Goal: Use online tool/utility: Utilize a website feature to perform a specific function

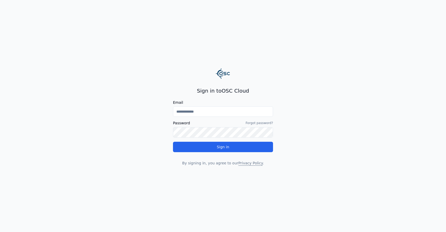
type input "**********"
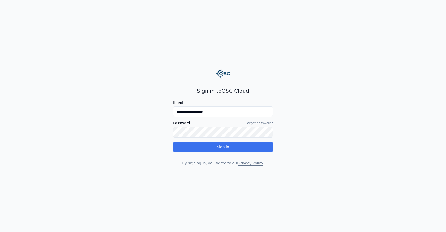
click at [225, 149] on button "Sign in" at bounding box center [223, 147] width 100 height 10
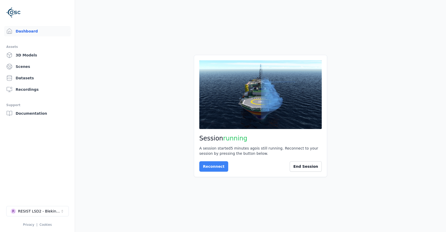
click at [215, 170] on button "Reconnect" at bounding box center [213, 167] width 29 height 10
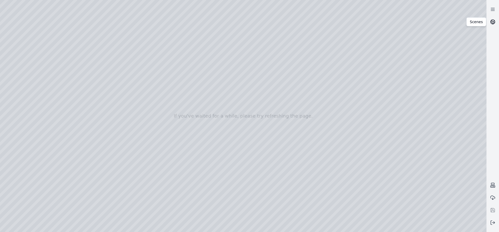
click at [446, 24] on circle at bounding box center [493, 22] width 4 height 4
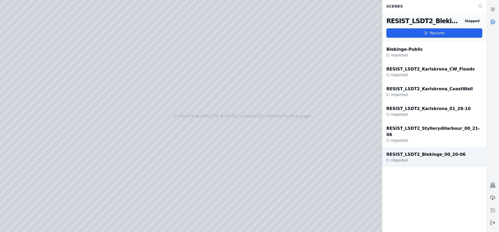
click at [441, 152] on div "RESIST_LSDT2_Blekinge_00_20-06" at bounding box center [425, 155] width 79 height 6
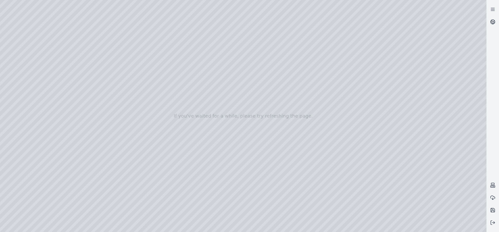
click at [446, 225] on div at bounding box center [243, 116] width 486 height 232
click at [446, 228] on div at bounding box center [243, 116] width 486 height 232
click at [422, 215] on div at bounding box center [243, 116] width 486 height 232
click at [446, 216] on div at bounding box center [243, 116] width 486 height 232
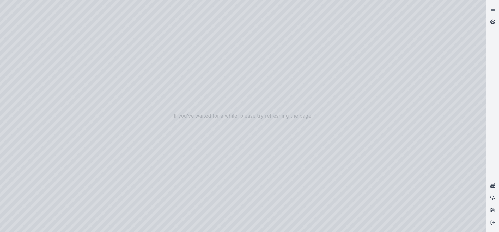
click at [446, 215] on div at bounding box center [243, 116] width 486 height 232
drag, startPoint x: 424, startPoint y: 212, endPoint x: 454, endPoint y: 213, distance: 30.5
click at [446, 213] on div at bounding box center [243, 116] width 486 height 232
click at [446, 214] on div at bounding box center [243, 116] width 486 height 232
drag, startPoint x: 373, startPoint y: 108, endPoint x: 321, endPoint y: 126, distance: 54.6
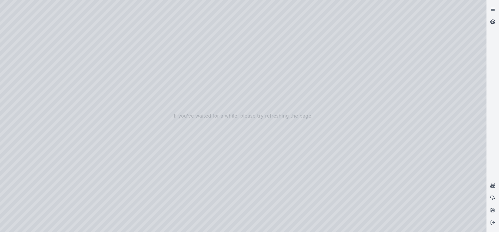
click at [321, 126] on div at bounding box center [243, 116] width 486 height 232
drag, startPoint x: 321, startPoint y: 126, endPoint x: 300, endPoint y: 144, distance: 27.8
drag, startPoint x: 414, startPoint y: 114, endPoint x: 433, endPoint y: 113, distance: 18.8
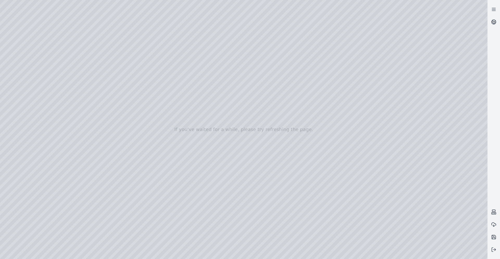
click at [44, 78] on div at bounding box center [244, 129] width 488 height 259
click at [27, 75] on div at bounding box center [244, 129] width 488 height 259
click at [24, 96] on div at bounding box center [244, 129] width 488 height 259
click at [85, 118] on div at bounding box center [244, 129] width 488 height 259
click at [105, 232] on div at bounding box center [244, 129] width 488 height 259
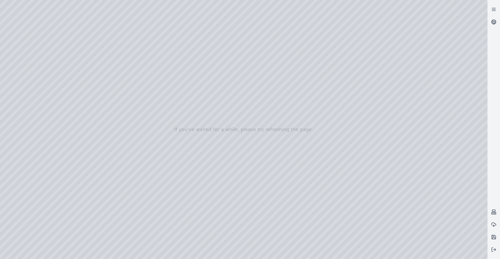
click at [52, 19] on div at bounding box center [244, 129] width 488 height 259
drag, startPoint x: 215, startPoint y: 172, endPoint x: 202, endPoint y: 159, distance: 18.2
click at [202, 159] on div at bounding box center [244, 129] width 488 height 259
click at [25, 94] on div at bounding box center [244, 129] width 488 height 259
click at [27, 86] on div at bounding box center [244, 129] width 488 height 259
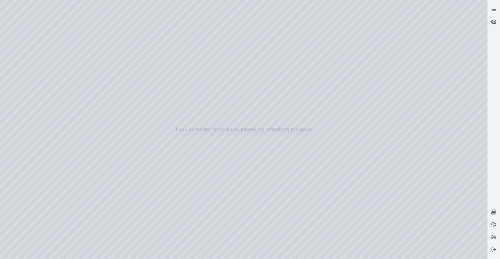
click at [113, 147] on div at bounding box center [244, 129] width 488 height 259
click at [72, 149] on div at bounding box center [244, 129] width 488 height 259
click at [67, 167] on div at bounding box center [244, 129] width 488 height 259
click at [48, 18] on div at bounding box center [244, 129] width 488 height 259
click at [29, 97] on div at bounding box center [244, 129] width 488 height 259
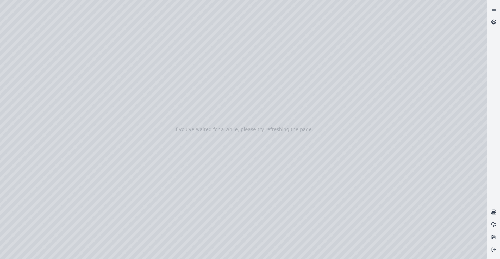
click at [27, 87] on div at bounding box center [244, 129] width 488 height 259
click at [113, 146] on div at bounding box center [244, 129] width 488 height 259
click at [69, 187] on div at bounding box center [244, 129] width 488 height 259
click at [111, 232] on div at bounding box center [244, 129] width 488 height 259
drag, startPoint x: 443, startPoint y: 179, endPoint x: 455, endPoint y: 179, distance: 11.7
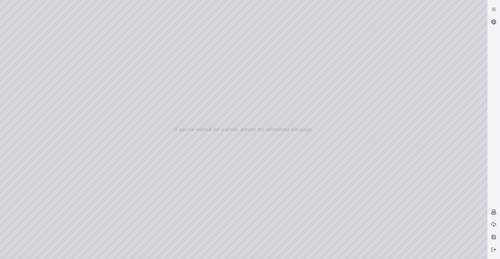
click at [446, 179] on div at bounding box center [244, 129] width 488 height 259
drag, startPoint x: 453, startPoint y: 180, endPoint x: 434, endPoint y: 177, distance: 18.9
click at [434, 177] on div at bounding box center [244, 129] width 488 height 259
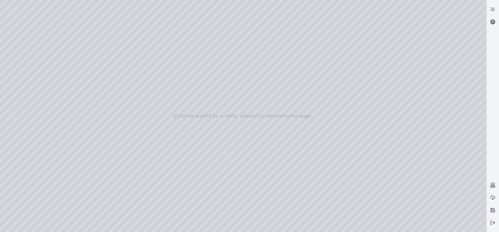
click at [446, 23] on icon at bounding box center [492, 23] width 2 height 2
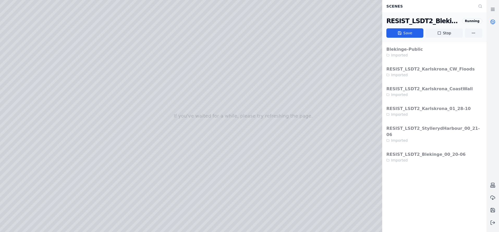
click at [427, 70] on div "Blekinge-Public Imported RESIST_LSDT2_Karlskrona_CW_Floods Imported RESIST_LSDT…" at bounding box center [434, 104] width 104 height 125
click at [442, 33] on button "Stop" at bounding box center [443, 32] width 37 height 9
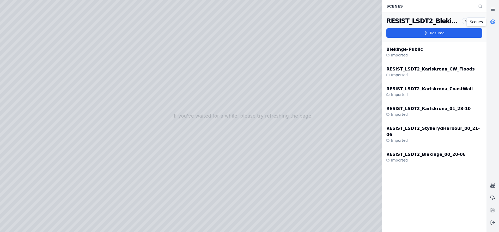
click at [446, 23] on icon at bounding box center [493, 23] width 1 height 1
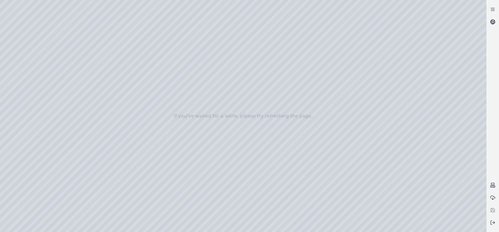
click at [446, 23] on icon at bounding box center [493, 23] width 1 height 1
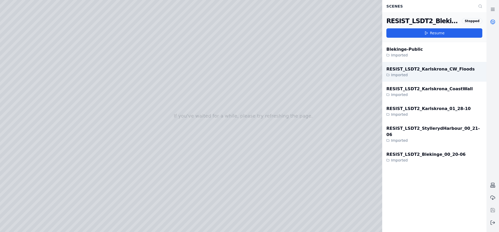
click at [431, 73] on div "Imported" at bounding box center [430, 74] width 88 height 5
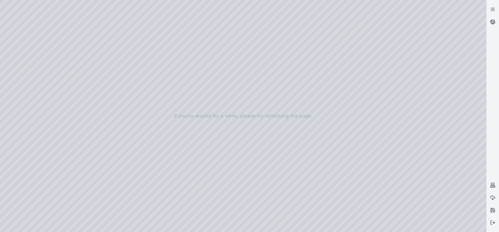
click at [45, 15] on div at bounding box center [243, 116] width 486 height 232
click at [445, 184] on div at bounding box center [243, 116] width 486 height 232
click at [446, 213] on div at bounding box center [243, 116] width 486 height 232
drag, startPoint x: 314, startPoint y: 116, endPoint x: 273, endPoint y: 104, distance: 42.5
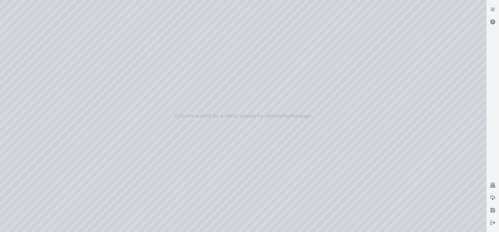
click at [273, 104] on div at bounding box center [243, 116] width 486 height 232
drag, startPoint x: 273, startPoint y: 104, endPoint x: 307, endPoint y: 79, distance: 42.5
click at [20, 85] on div at bounding box center [243, 116] width 486 height 232
click at [22, 77] on div at bounding box center [243, 116] width 486 height 232
click at [63, 168] on div at bounding box center [243, 116] width 486 height 232
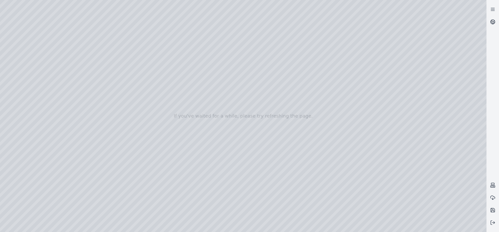
click at [96, 210] on div at bounding box center [243, 116] width 486 height 232
click at [44, 15] on div at bounding box center [243, 116] width 486 height 232
drag, startPoint x: 261, startPoint y: 60, endPoint x: 252, endPoint y: 60, distance: 8.9
click at [252, 60] on div at bounding box center [243, 116] width 486 height 232
drag, startPoint x: 270, startPoint y: 125, endPoint x: 252, endPoint y: 112, distance: 22.7
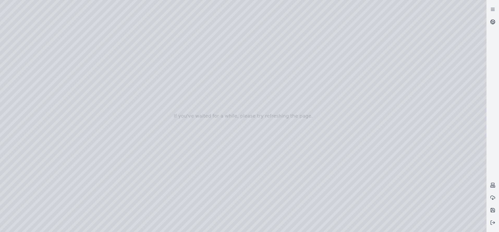
click at [252, 112] on div at bounding box center [243, 116] width 486 height 232
click at [259, 155] on div at bounding box center [243, 116] width 486 height 232
click at [273, 64] on div at bounding box center [243, 116] width 486 height 232
click at [283, 46] on div at bounding box center [243, 116] width 486 height 232
drag, startPoint x: 283, startPoint y: 46, endPoint x: 279, endPoint y: 61, distance: 15.3
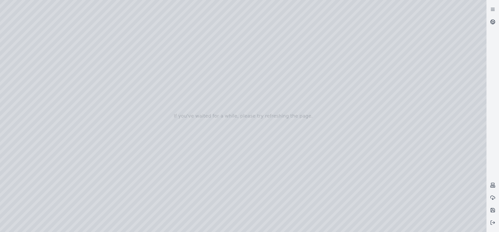
click at [279, 61] on div at bounding box center [243, 116] width 486 height 232
click at [40, 4] on div at bounding box center [243, 116] width 486 height 232
click at [288, 16] on div at bounding box center [243, 116] width 486 height 232
click at [38, 5] on div at bounding box center [243, 116] width 486 height 232
click at [39, 4] on div at bounding box center [243, 116] width 486 height 232
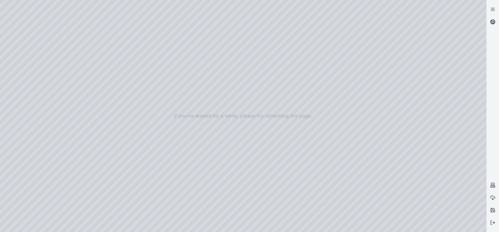
click at [446, 24] on icon at bounding box center [492, 21] width 5 height 5
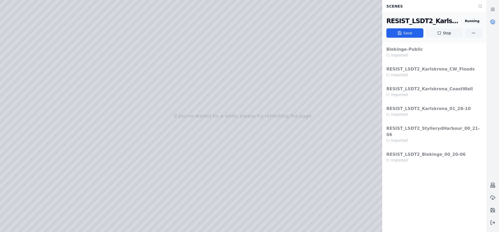
click at [441, 32] on button "Stop" at bounding box center [443, 32] width 37 height 9
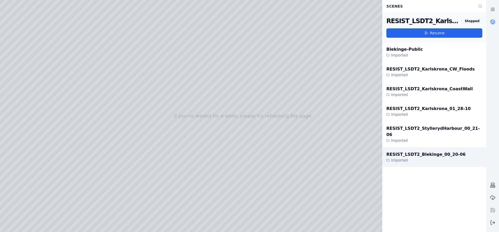
click at [422, 152] on div "RESIST_LSDT2_Blekinge_00_20-06" at bounding box center [425, 155] width 79 height 6
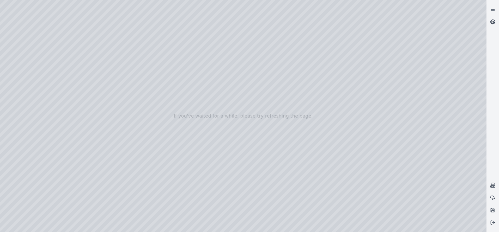
drag, startPoint x: 317, startPoint y: 180, endPoint x: 312, endPoint y: 127, distance: 53.4
click at [312, 127] on div at bounding box center [243, 116] width 486 height 232
click at [19, 85] on div at bounding box center [243, 116] width 486 height 232
click at [26, 95] on div at bounding box center [243, 116] width 486 height 232
click at [25, 77] on div at bounding box center [243, 116] width 486 height 232
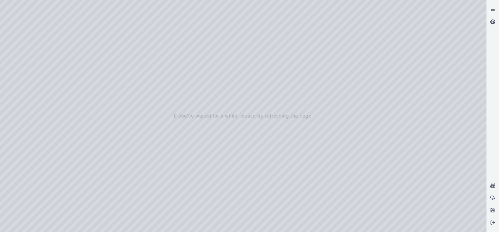
click at [60, 167] on div at bounding box center [243, 116] width 486 height 232
click at [99, 209] on div at bounding box center [243, 116] width 486 height 232
drag, startPoint x: 180, startPoint y: 89, endPoint x: 204, endPoint y: 89, distance: 24.2
click at [204, 89] on div at bounding box center [243, 116] width 486 height 232
drag, startPoint x: 455, startPoint y: 162, endPoint x: 446, endPoint y: 160, distance: 9.2
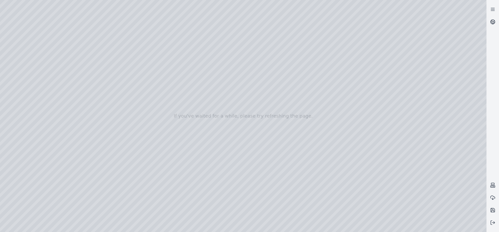
click at [446, 160] on div at bounding box center [243, 116] width 486 height 232
drag, startPoint x: 446, startPoint y: 158, endPoint x: 441, endPoint y: 158, distance: 5.0
click at [441, 158] on div at bounding box center [243, 116] width 486 height 232
click at [61, 167] on div at bounding box center [243, 116] width 486 height 232
click at [102, 212] on div at bounding box center [243, 116] width 486 height 232
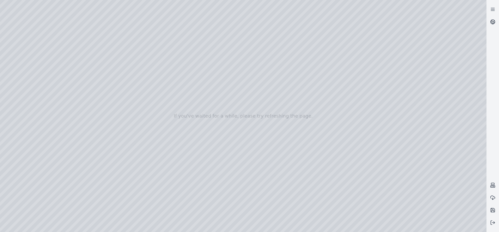
click at [63, 169] on div at bounding box center [243, 116] width 486 height 232
click at [95, 210] on div at bounding box center [243, 116] width 486 height 232
click at [65, 169] on div at bounding box center [243, 116] width 486 height 232
drag, startPoint x: 221, startPoint y: 148, endPoint x: 301, endPoint y: 123, distance: 84.2
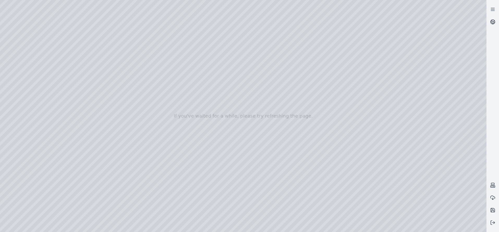
click at [301, 123] on div at bounding box center [243, 116] width 486 height 232
click at [446, 185] on div at bounding box center [243, 116] width 486 height 232
click at [98, 209] on div at bounding box center [243, 116] width 486 height 232
click at [76, 211] on div at bounding box center [243, 116] width 486 height 232
drag, startPoint x: 440, startPoint y: 160, endPoint x: 444, endPoint y: 160, distance: 4.5
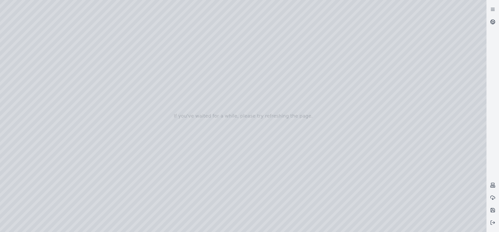
click at [444, 160] on div at bounding box center [243, 116] width 486 height 232
drag, startPoint x: 444, startPoint y: 160, endPoint x: 317, endPoint y: 163, distance: 127.2
click at [317, 163] on div at bounding box center [243, 116] width 486 height 232
drag, startPoint x: 421, startPoint y: 180, endPoint x: 446, endPoint y: 160, distance: 31.9
click at [446, 160] on div at bounding box center [243, 116] width 486 height 232
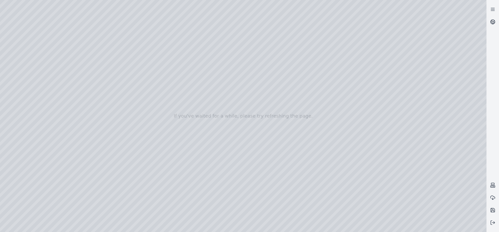
click at [446, 213] on div at bounding box center [243, 116] width 486 height 232
click at [446, 215] on div at bounding box center [243, 116] width 486 height 232
click at [421, 214] on div at bounding box center [243, 116] width 486 height 232
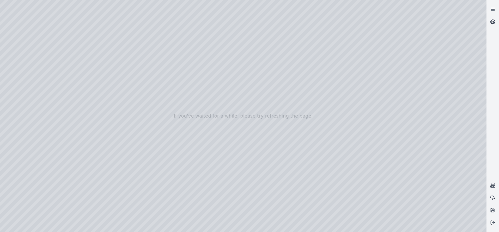
click at [421, 214] on div at bounding box center [243, 116] width 486 height 232
drag, startPoint x: 445, startPoint y: 158, endPoint x: 430, endPoint y: 209, distance: 53.4
click at [430, 209] on div at bounding box center [243, 116] width 486 height 232
drag, startPoint x: 356, startPoint y: 207, endPoint x: 350, endPoint y: 195, distance: 12.7
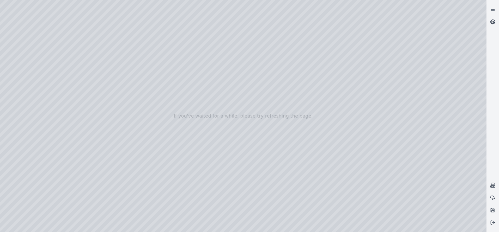
click at [350, 195] on div at bounding box center [243, 116] width 486 height 232
click at [446, 197] on div at bounding box center [243, 116] width 486 height 232
click at [63, 170] on div at bounding box center [243, 116] width 486 height 232
click at [64, 167] on div at bounding box center [243, 116] width 486 height 232
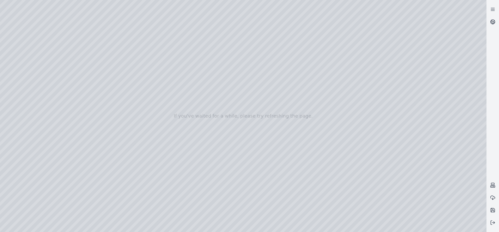
click at [64, 168] on div at bounding box center [243, 116] width 486 height 232
click at [98, 209] on div at bounding box center [243, 116] width 486 height 232
click at [59, 171] on div at bounding box center [243, 116] width 486 height 232
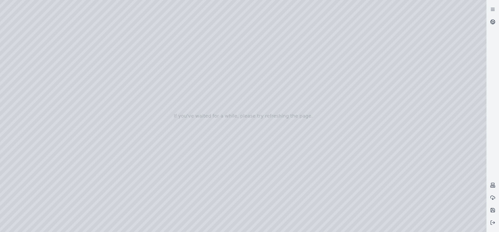
click at [59, 171] on div at bounding box center [243, 116] width 486 height 232
click at [82, 210] on div at bounding box center [243, 116] width 486 height 232
click at [64, 172] on div at bounding box center [243, 116] width 486 height 232
click at [63, 169] on div at bounding box center [243, 116] width 486 height 232
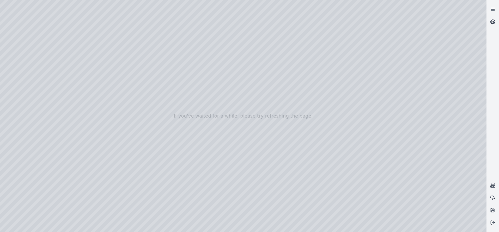
click at [421, 214] on div at bounding box center [243, 116] width 486 height 232
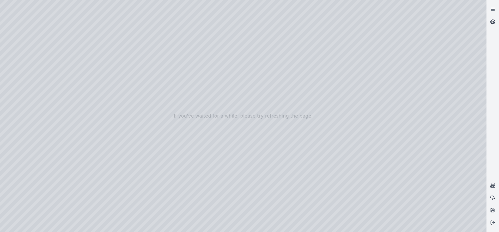
click at [421, 214] on div at bounding box center [243, 116] width 486 height 232
click at [62, 167] on div at bounding box center [243, 116] width 486 height 232
click at [97, 214] on div at bounding box center [243, 116] width 486 height 232
click at [100, 211] on div at bounding box center [243, 116] width 486 height 232
click at [63, 169] on div at bounding box center [243, 116] width 486 height 232
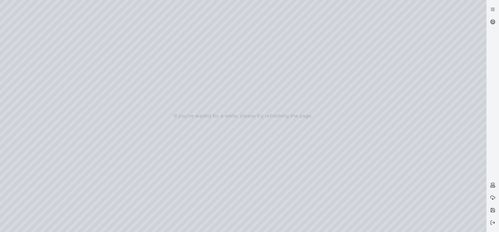
click at [59, 169] on div at bounding box center [243, 116] width 486 height 232
click at [61, 169] on div at bounding box center [243, 116] width 486 height 232
click at [98, 209] on div at bounding box center [243, 116] width 486 height 232
click at [62, 169] on div at bounding box center [243, 116] width 486 height 232
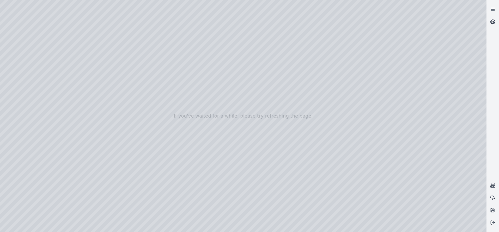
click at [62, 169] on div at bounding box center [243, 116] width 486 height 232
click at [99, 209] on div at bounding box center [243, 116] width 486 height 232
drag, startPoint x: 431, startPoint y: 205, endPoint x: 439, endPoint y: 199, distance: 9.6
click at [439, 199] on div at bounding box center [243, 116] width 486 height 232
drag, startPoint x: 434, startPoint y: 207, endPoint x: 443, endPoint y: 207, distance: 8.9
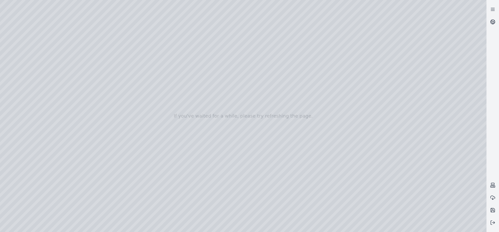
click at [443, 207] on div at bounding box center [243, 116] width 486 height 232
click at [104, 131] on div at bounding box center [243, 116] width 486 height 232
click at [101, 130] on div at bounding box center [243, 116] width 486 height 232
click at [26, 84] on div at bounding box center [243, 116] width 486 height 232
click at [77, 105] on div at bounding box center [243, 116] width 486 height 232
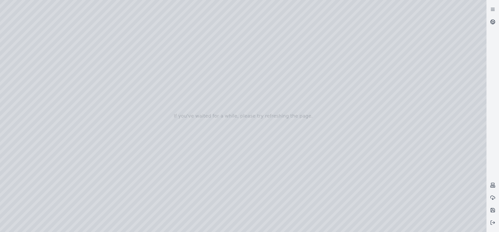
click at [99, 210] on div at bounding box center [243, 116] width 486 height 232
drag, startPoint x: 86, startPoint y: 119, endPoint x: 79, endPoint y: 118, distance: 7.1
click at [79, 118] on div at bounding box center [243, 116] width 486 height 232
drag, startPoint x: 85, startPoint y: 118, endPoint x: 75, endPoint y: 118, distance: 9.9
click at [75, 118] on div at bounding box center [243, 116] width 486 height 232
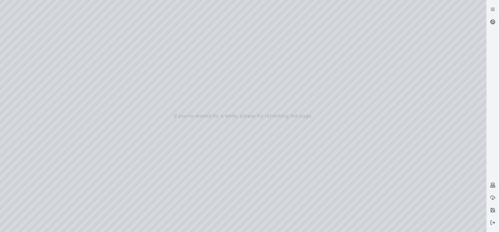
click at [97, 208] on div at bounding box center [243, 116] width 486 height 232
click at [23, 78] on div at bounding box center [243, 116] width 486 height 232
click at [61, 170] on div at bounding box center [243, 116] width 486 height 232
click at [94, 211] on div at bounding box center [243, 116] width 486 height 232
click at [101, 131] on div at bounding box center [243, 116] width 486 height 232
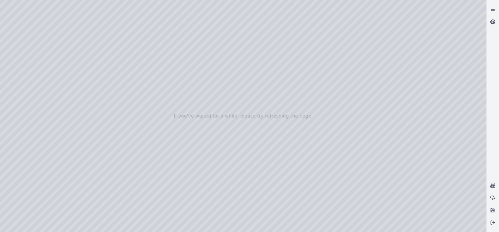
click at [99, 132] on div at bounding box center [243, 116] width 486 height 232
click at [65, 168] on div at bounding box center [243, 116] width 486 height 232
click at [97, 210] on div at bounding box center [243, 116] width 486 height 232
click at [204, 160] on div at bounding box center [243, 116] width 486 height 232
click at [45, 16] on div at bounding box center [243, 116] width 486 height 232
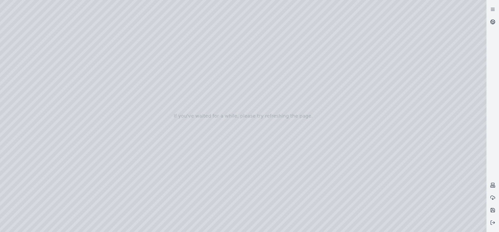
click at [21, 86] on div at bounding box center [243, 116] width 486 height 232
click at [22, 96] on div at bounding box center [243, 116] width 486 height 232
click at [29, 77] on div at bounding box center [243, 116] width 486 height 232
click at [61, 168] on div at bounding box center [243, 116] width 486 height 232
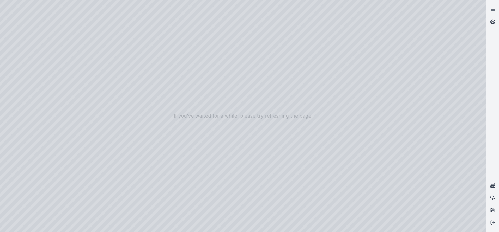
click at [99, 212] on div at bounding box center [243, 116] width 486 height 232
click at [101, 132] on div at bounding box center [243, 116] width 486 height 232
click at [62, 169] on div at bounding box center [243, 116] width 486 height 232
click at [100, 131] on div at bounding box center [243, 116] width 486 height 232
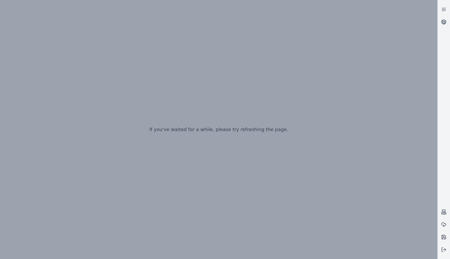
click at [271, 128] on p "If you've waited for a while, please try refreshing the page." at bounding box center [218, 129] width 139 height 7
click at [204, 130] on p "If you've waited for a while, please try refreshing the page." at bounding box center [218, 129] width 139 height 7
click at [265, 83] on div "If you've waited for a while, please try refreshing the page." at bounding box center [219, 129] width 438 height 259
click at [380, 87] on div "If you've waited for a while, please try refreshing the page." at bounding box center [219, 129] width 438 height 259
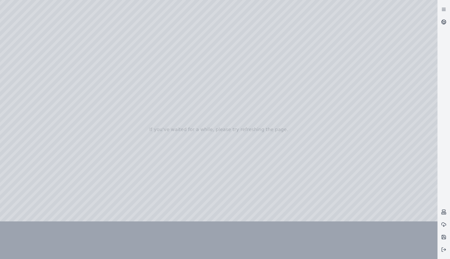
click at [58, 155] on div at bounding box center [219, 129] width 438 height 281
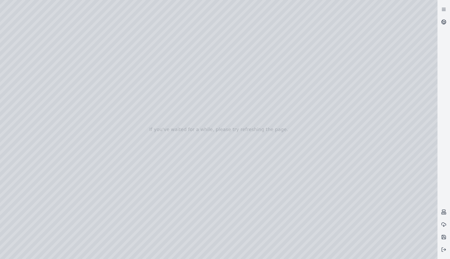
click at [69, 187] on div at bounding box center [219, 129] width 438 height 259
click at [109, 234] on div at bounding box center [219, 129] width 438 height 259
click at [51, 16] on div at bounding box center [219, 129] width 438 height 259
click at [418, 253] on div at bounding box center [219, 129] width 438 height 259
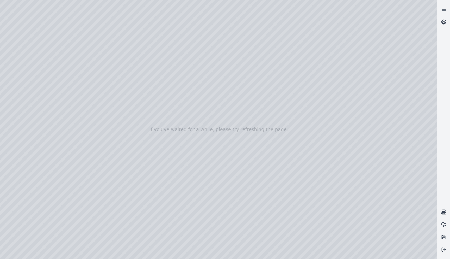
drag, startPoint x: 158, startPoint y: 175, endPoint x: 157, endPoint y: 169, distance: 6.0
click at [29, 85] on div at bounding box center [219, 129] width 438 height 259
click at [72, 189] on div at bounding box center [219, 129] width 438 height 259
click at [120, 204] on div at bounding box center [219, 129] width 438 height 259
click at [114, 235] on div at bounding box center [219, 129] width 438 height 259
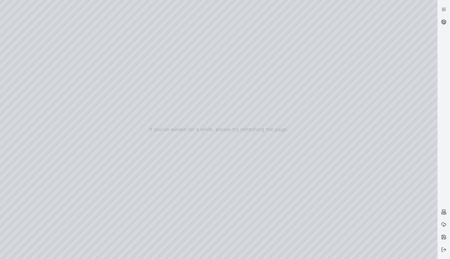
click at [113, 148] on div at bounding box center [219, 129] width 438 height 259
click at [69, 188] on div at bounding box center [219, 129] width 438 height 259
click at [108, 235] on div at bounding box center [219, 129] width 438 height 259
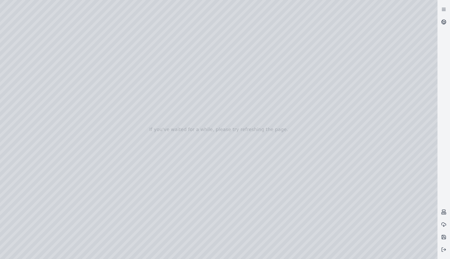
drag, startPoint x: 226, startPoint y: 122, endPoint x: 229, endPoint y: 126, distance: 5.4
click at [114, 147] on div at bounding box center [219, 129] width 438 height 259
click at [68, 187] on div at bounding box center [219, 129] width 438 height 259
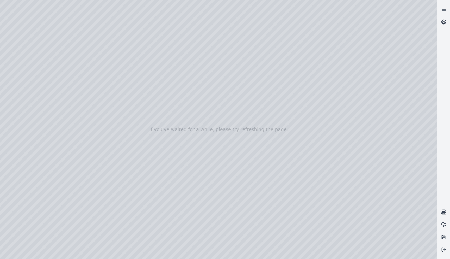
click at [87, 234] on div at bounding box center [219, 129] width 438 height 259
click at [49, 16] on div at bounding box center [219, 129] width 438 height 259
drag, startPoint x: 168, startPoint y: 129, endPoint x: 172, endPoint y: 121, distance: 8.4
